Goal: Task Accomplishment & Management: Use online tool/utility

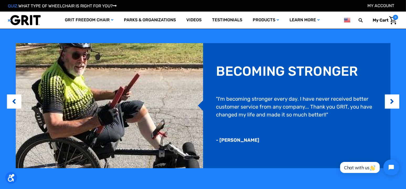
scroll to position [420, 0]
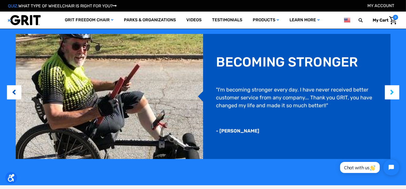
click at [394, 95] on button "Next" at bounding box center [392, 92] width 5 height 16
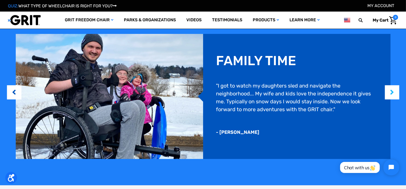
click at [394, 95] on button "Next" at bounding box center [392, 92] width 5 height 16
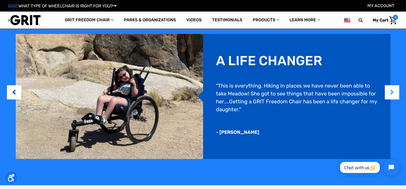
click at [394, 91] on button "Next" at bounding box center [392, 92] width 5 height 16
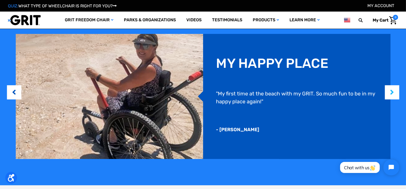
click at [394, 91] on button "Next" at bounding box center [392, 92] width 5 height 16
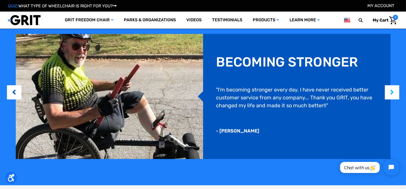
click at [394, 91] on button "Next" at bounding box center [392, 92] width 5 height 16
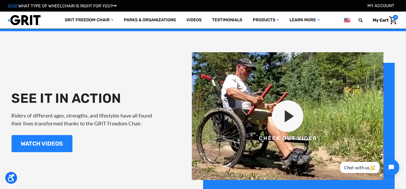
scroll to position [577, 0]
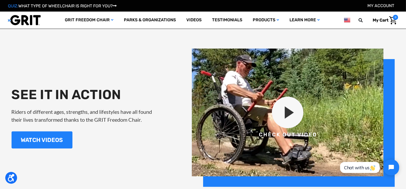
click at [281, 108] on img at bounding box center [293, 118] width 203 height 138
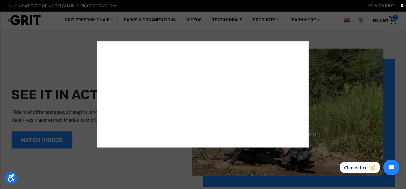
scroll to position [0, 0]
click at [348, 44] on div "X" at bounding box center [203, 94] width 406 height 189
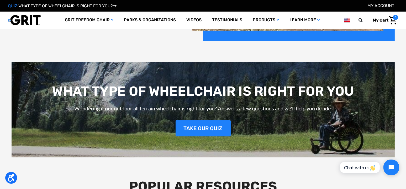
scroll to position [735, 0]
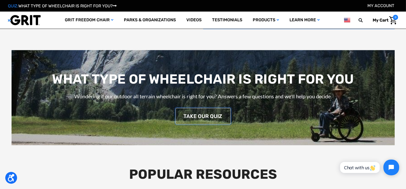
click at [210, 110] on link "TAKE OUR QUIZ" at bounding box center [203, 116] width 55 height 16
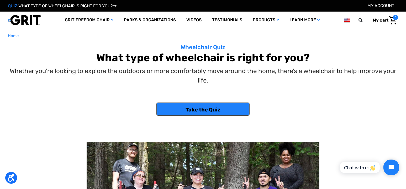
click at [213, 110] on link "Take the Quiz" at bounding box center [202, 108] width 93 height 13
